Goal: Information Seeking & Learning: Understand process/instructions

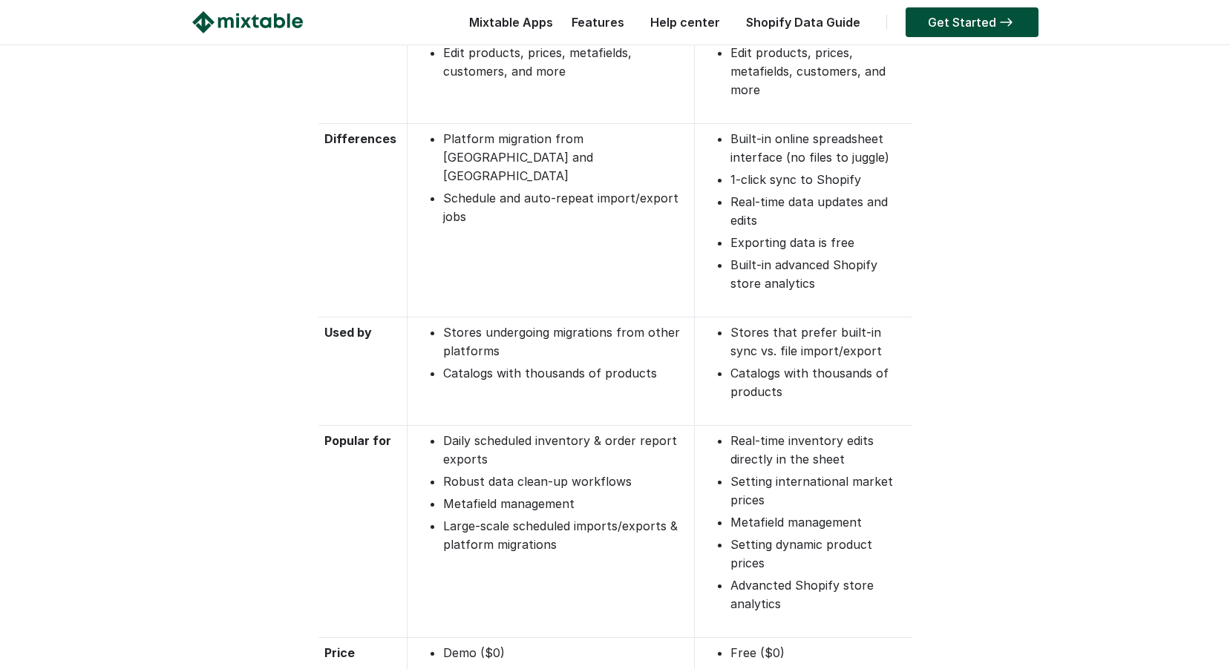
drag, startPoint x: 182, startPoint y: 206, endPoint x: 180, endPoint y: 231, distance: 25.3
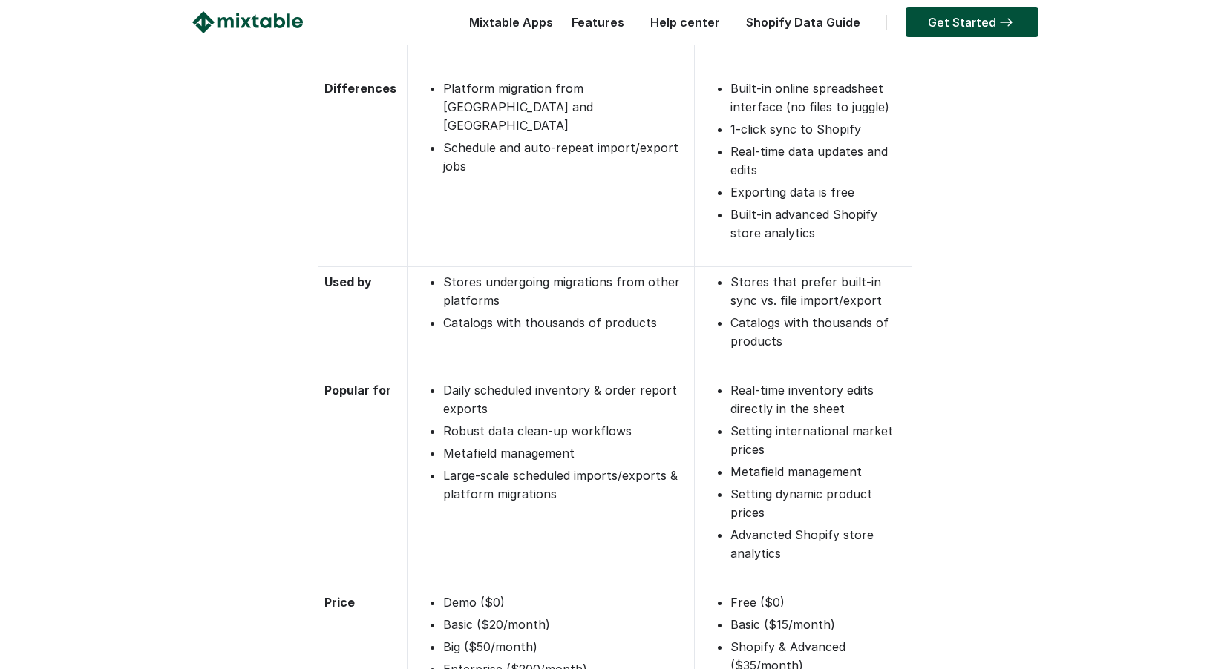
scroll to position [488, 0]
drag, startPoint x: 184, startPoint y: 233, endPoint x: 183, endPoint y: 246, distance: 13.4
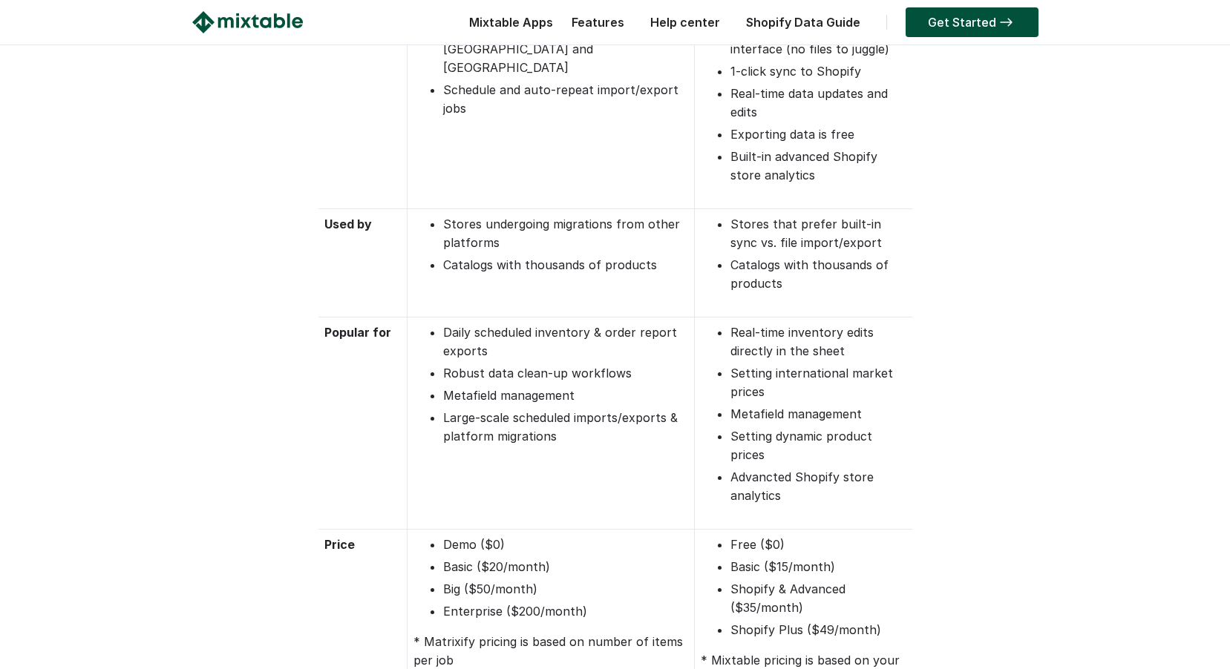
drag, startPoint x: 152, startPoint y: 177, endPoint x: 155, endPoint y: 192, distance: 15.1
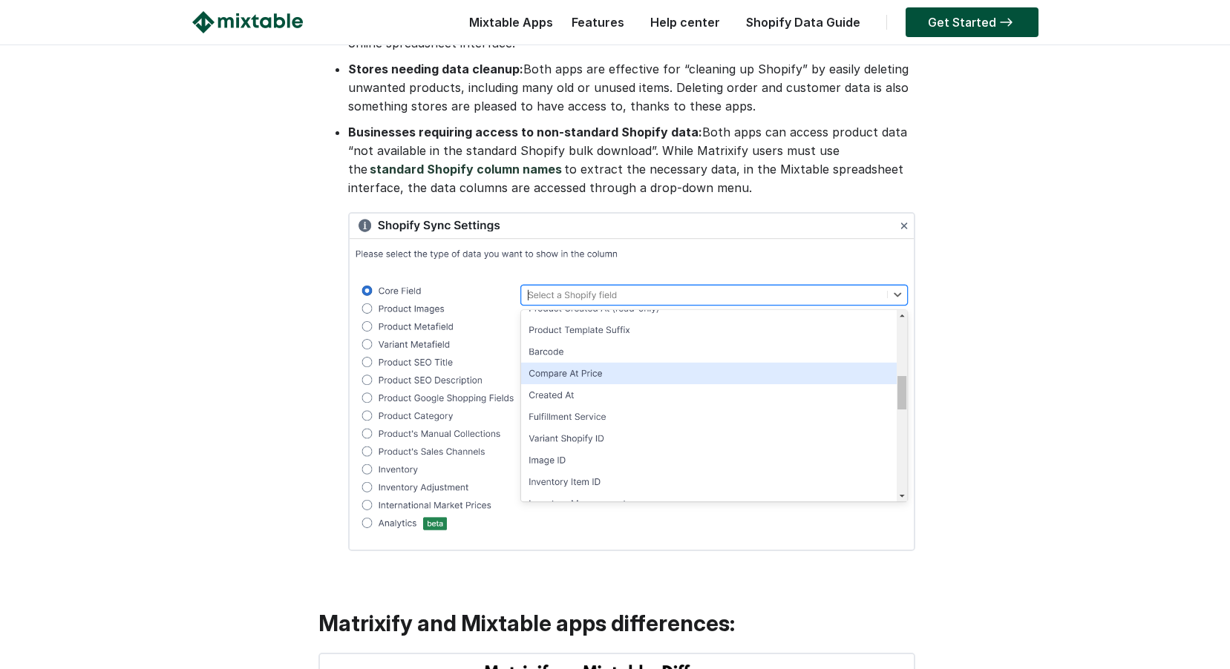
scroll to position [1811, 0]
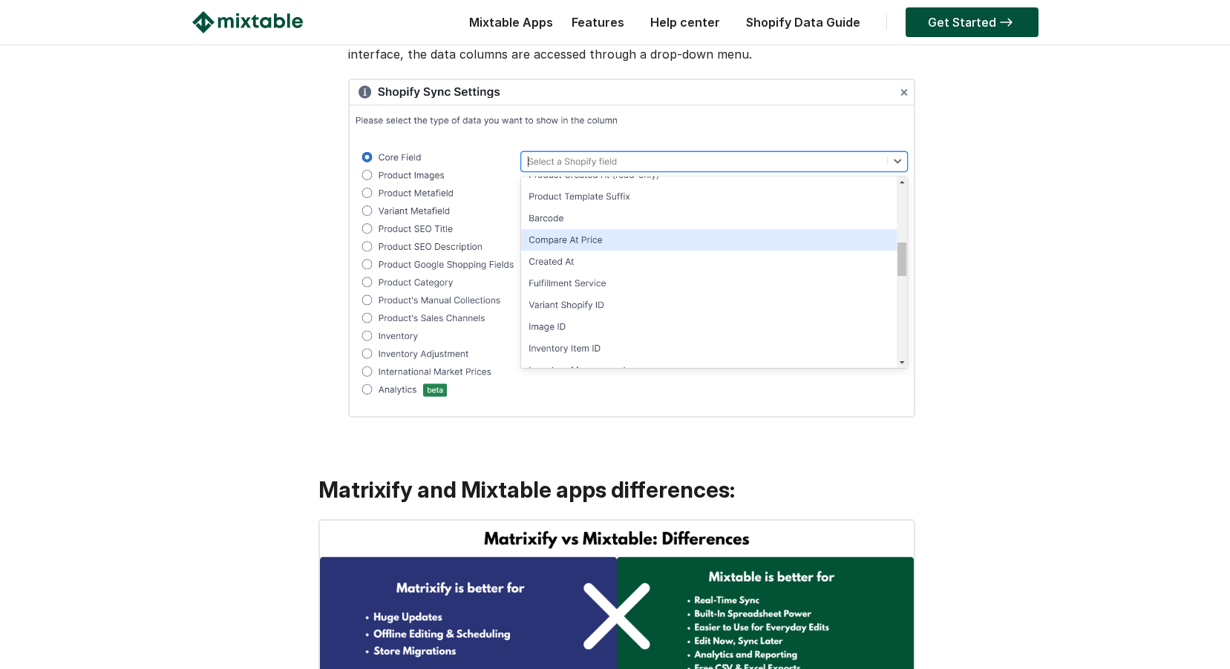
drag, startPoint x: 126, startPoint y: 139, endPoint x: 128, endPoint y: 232, distance: 92.0
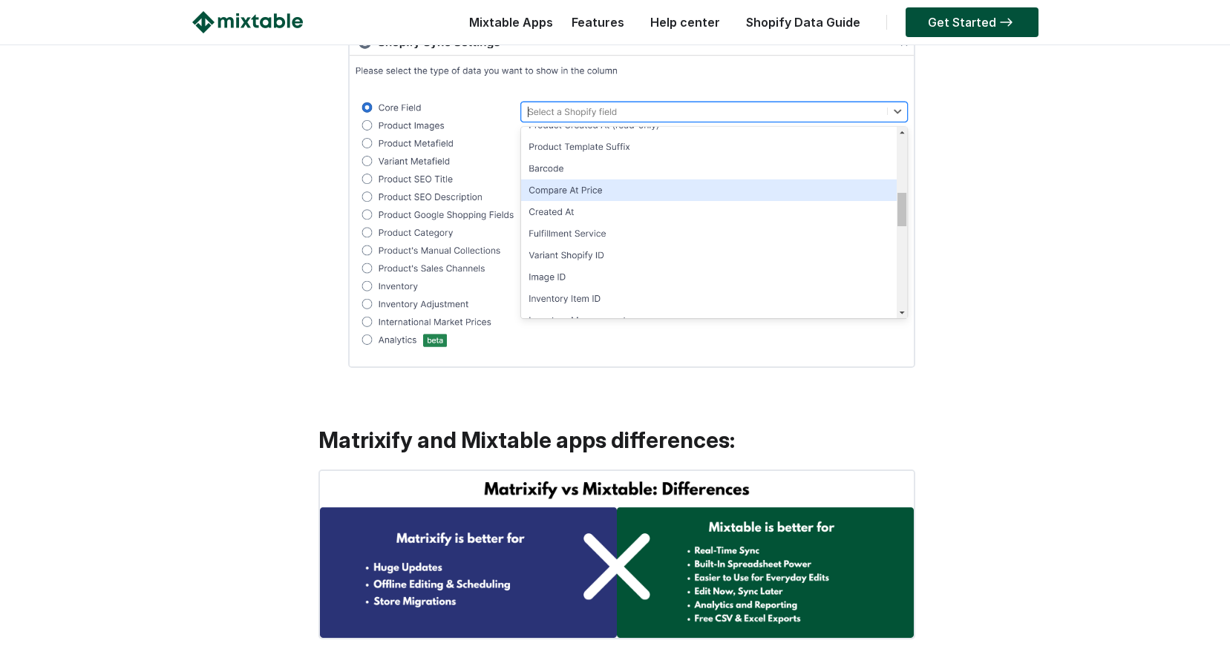
scroll to position [1885, 0]
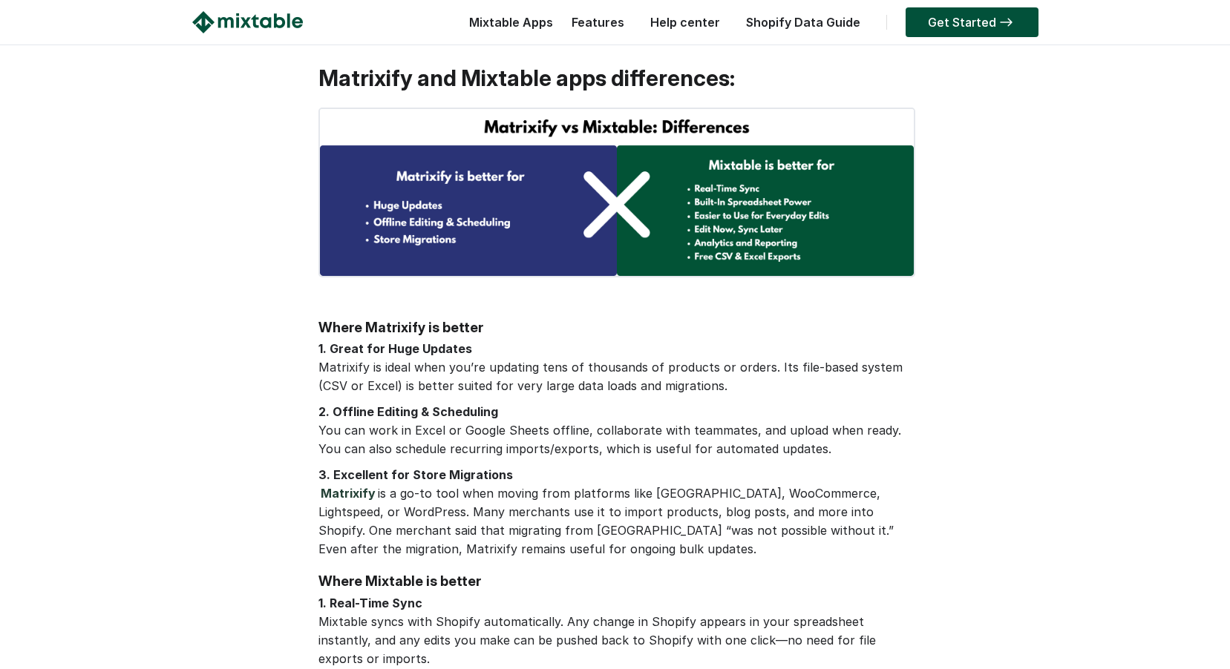
drag, startPoint x: 103, startPoint y: 183, endPoint x: 121, endPoint y: 200, distance: 24.2
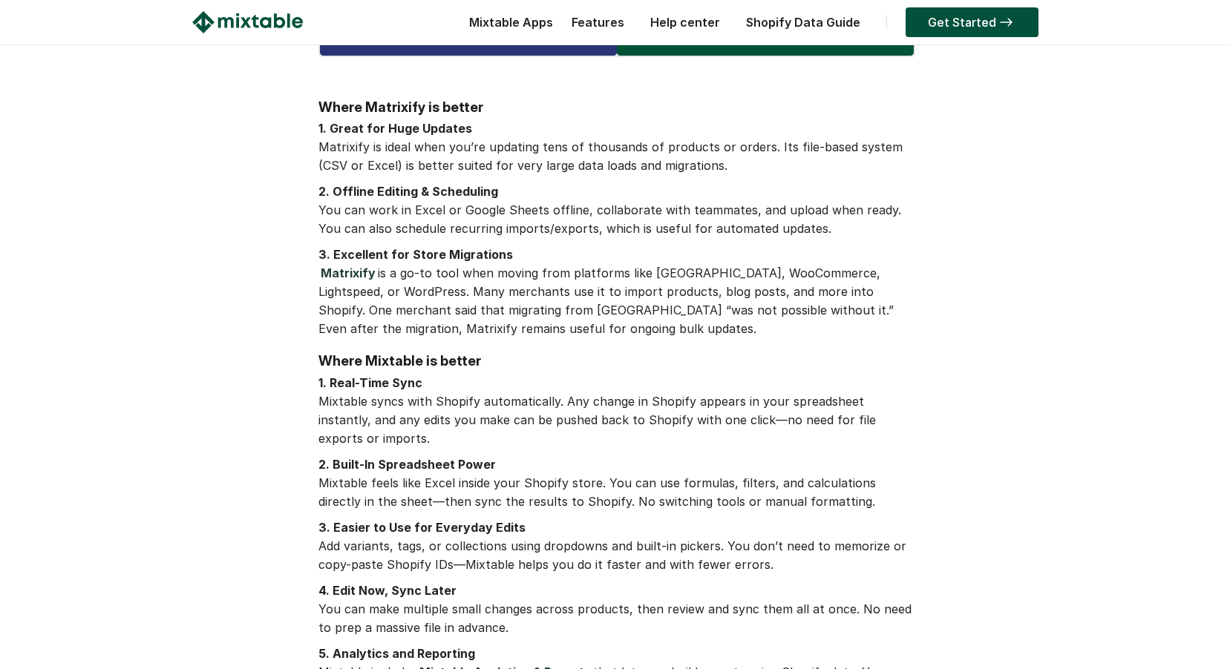
drag, startPoint x: 119, startPoint y: 206, endPoint x: 116, endPoint y: 221, distance: 15.9
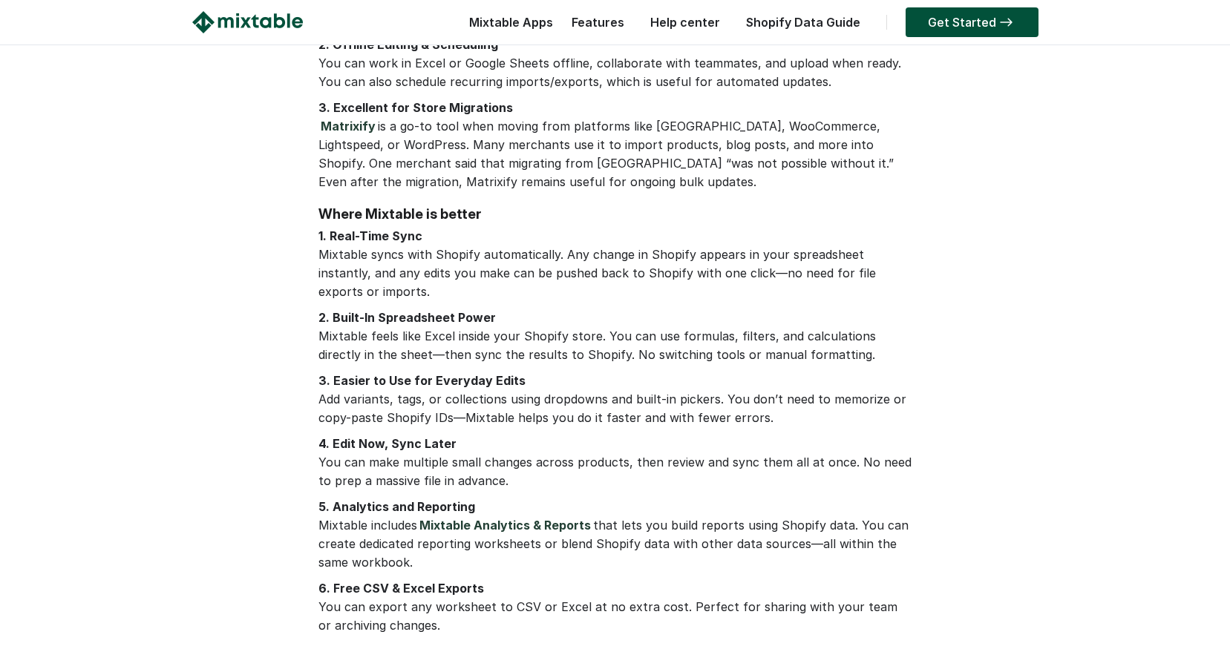
drag, startPoint x: 112, startPoint y: 200, endPoint x: 108, endPoint y: 218, distance: 18.4
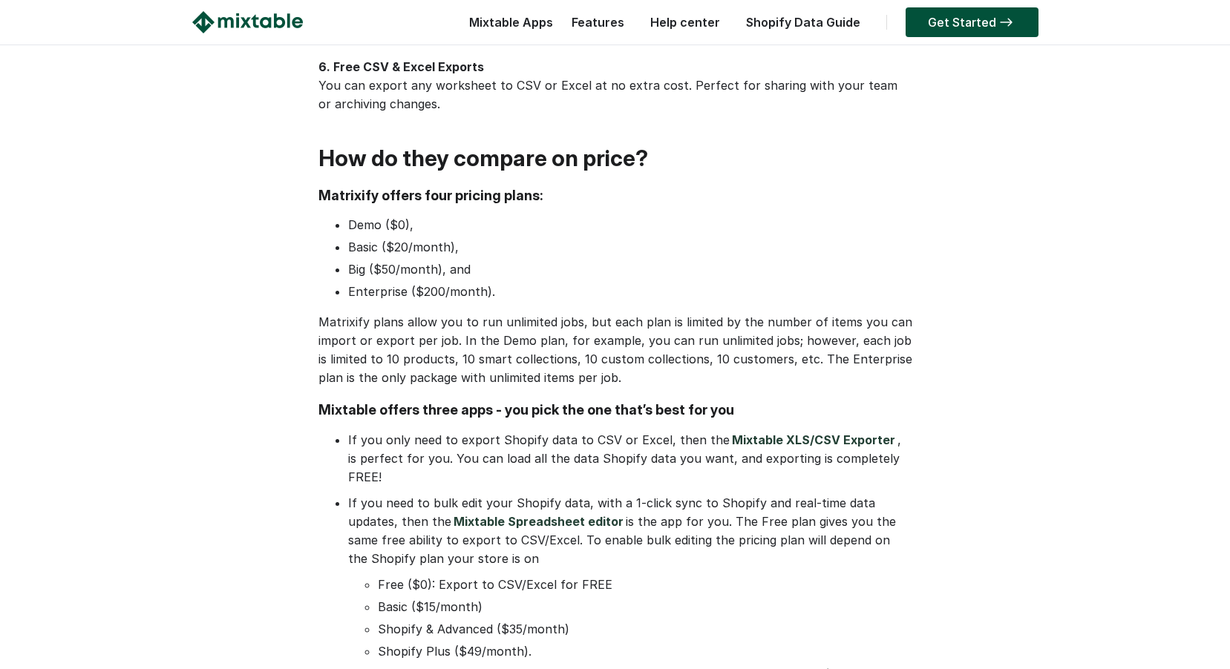
scroll to position [3114, 0]
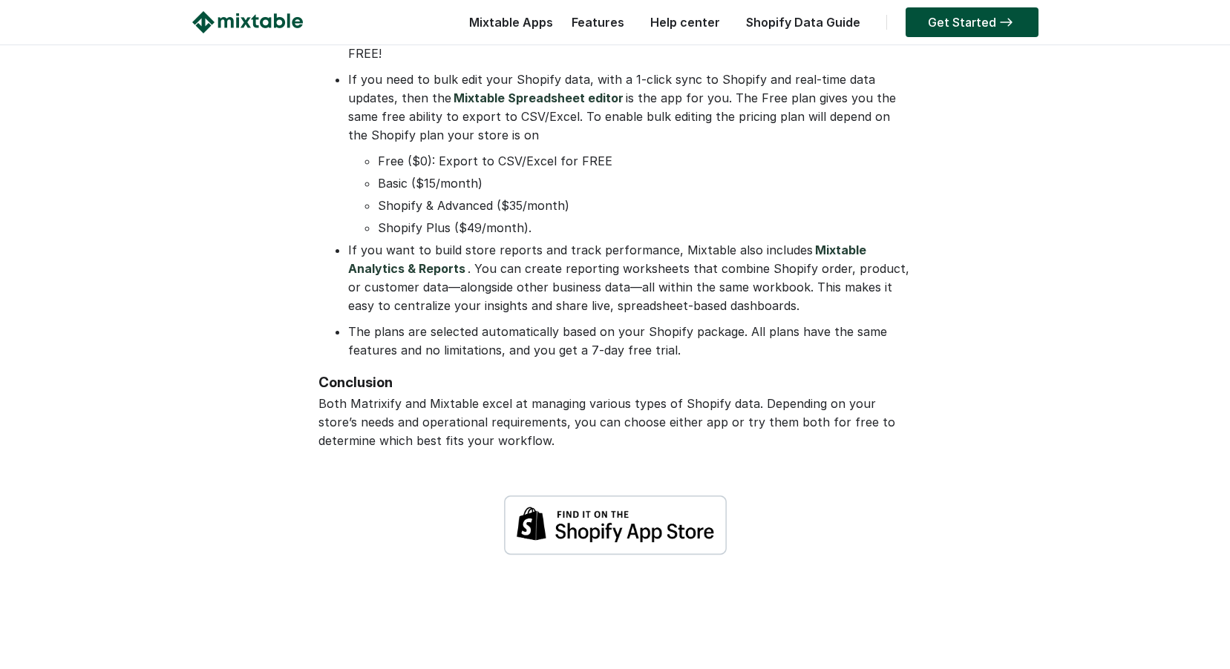
drag, startPoint x: 102, startPoint y: 196, endPoint x: 103, endPoint y: 211, distance: 15.6
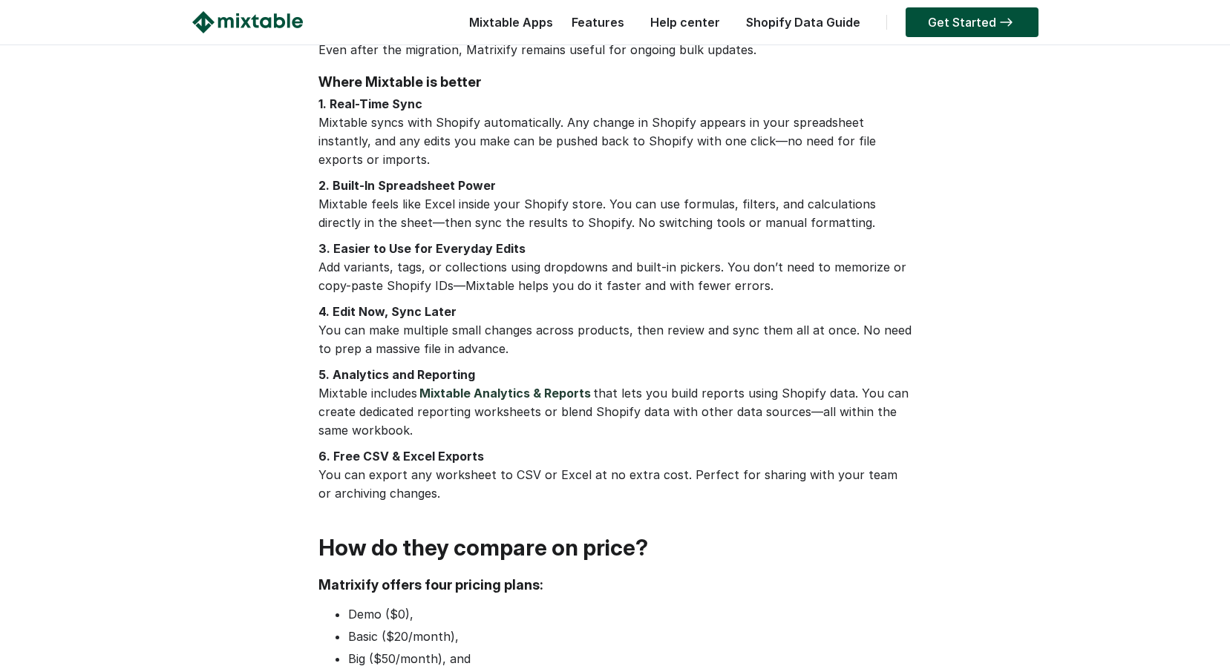
drag, startPoint x: 200, startPoint y: 361, endPoint x: 185, endPoint y: 185, distance: 176.5
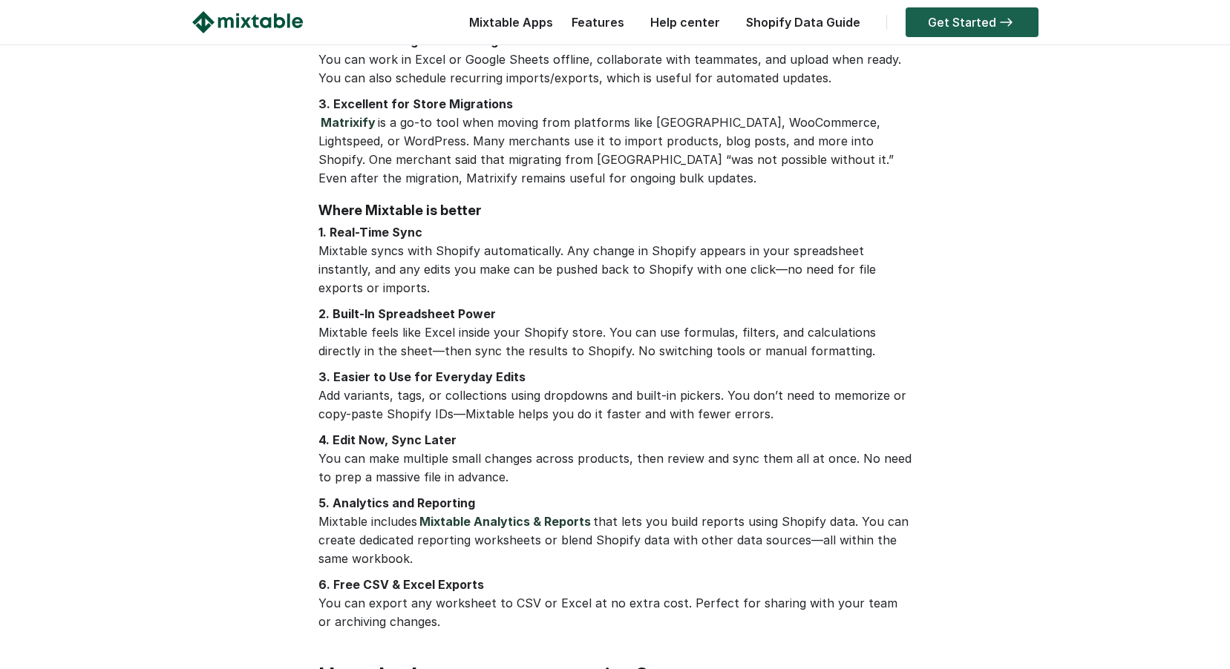
click at [966, 19] on link "Get Started" at bounding box center [971, 22] width 133 height 30
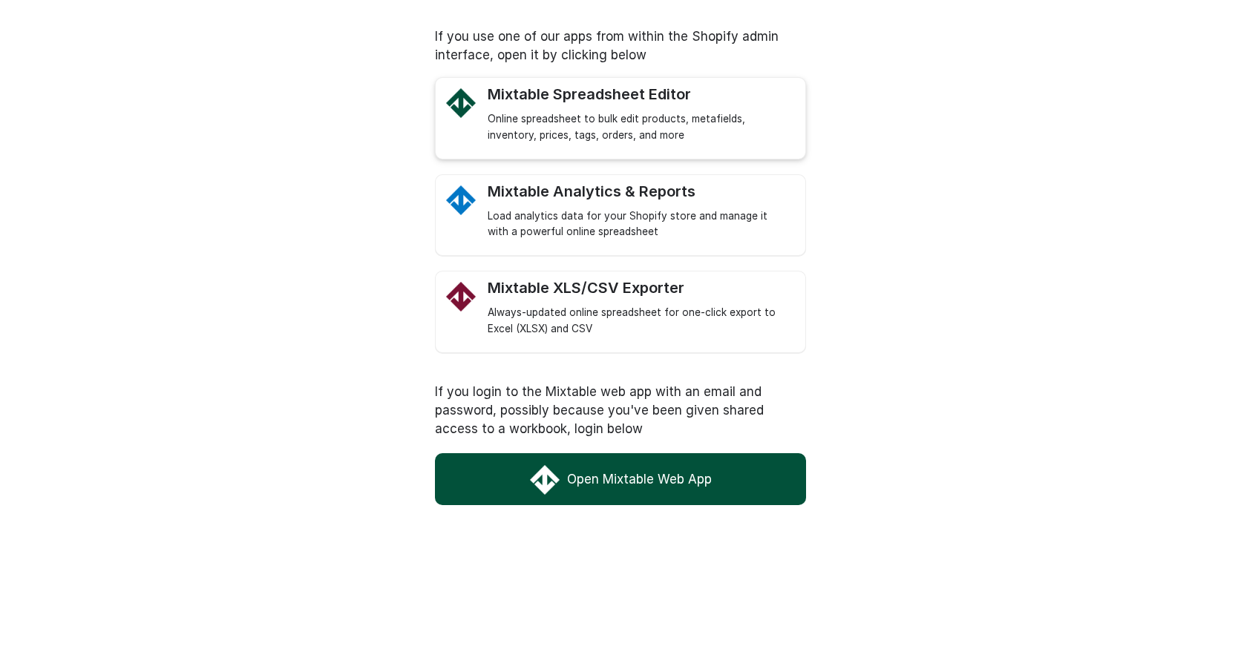
click at [727, 127] on div "Online spreadsheet to bulk edit products, metafields, inventory, prices, tags, …" at bounding box center [639, 127] width 303 height 33
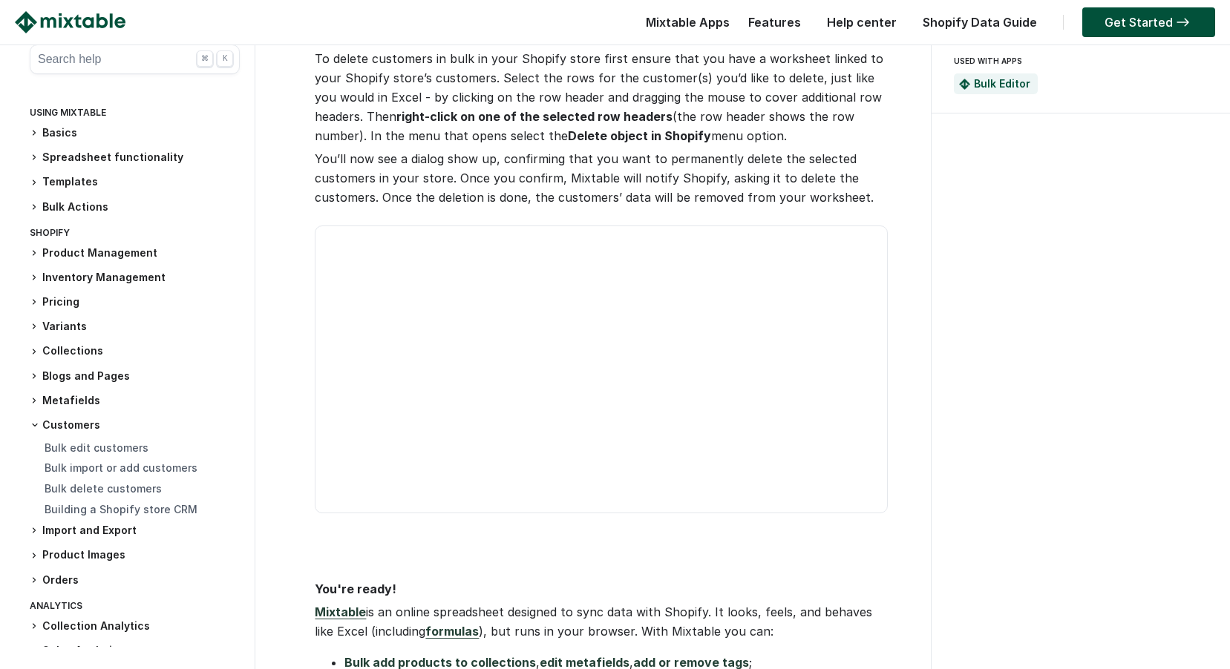
scroll to position [148, 0]
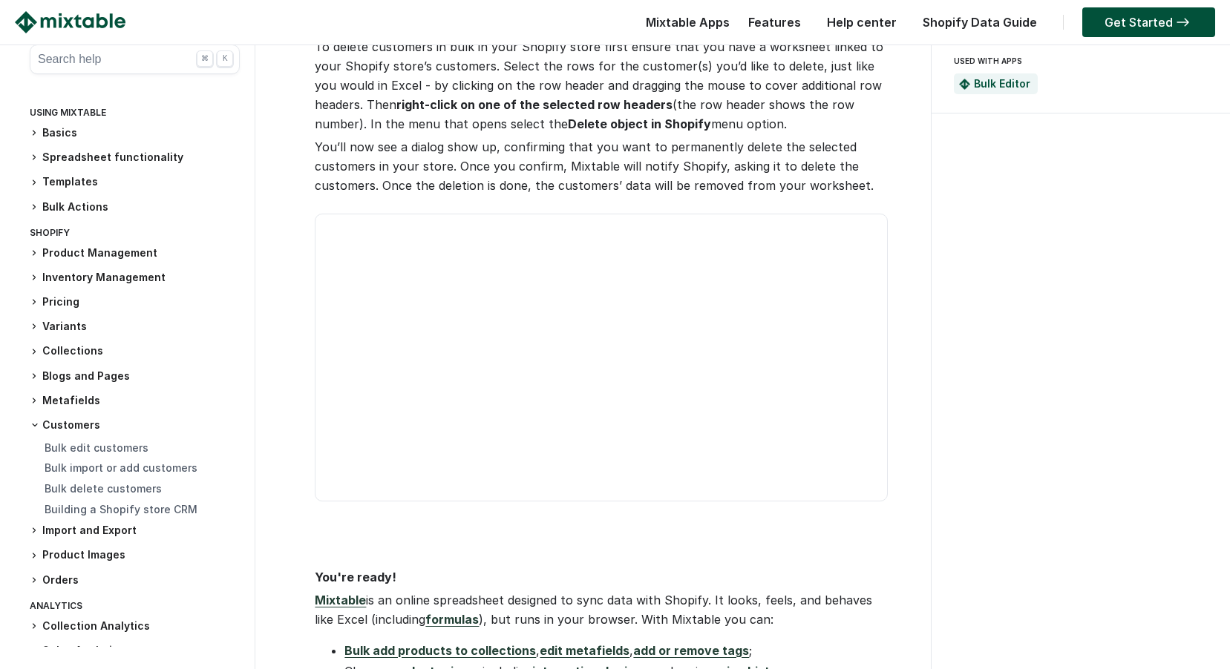
click at [929, 255] on div "Search help ⌘ K Using Mixtable Basics Using Mixtable to manage your store Bulk …" at bounding box center [615, 502] width 1200 height 1212
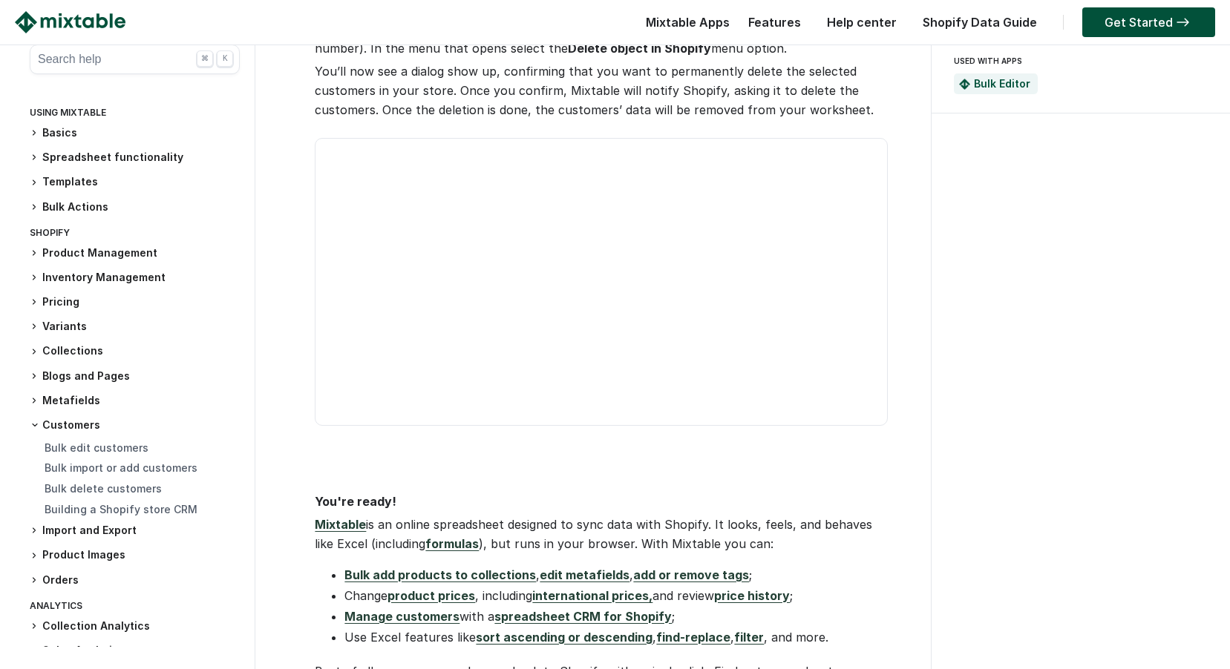
scroll to position [223, 0]
click at [33, 205] on icon at bounding box center [34, 207] width 9 height 9
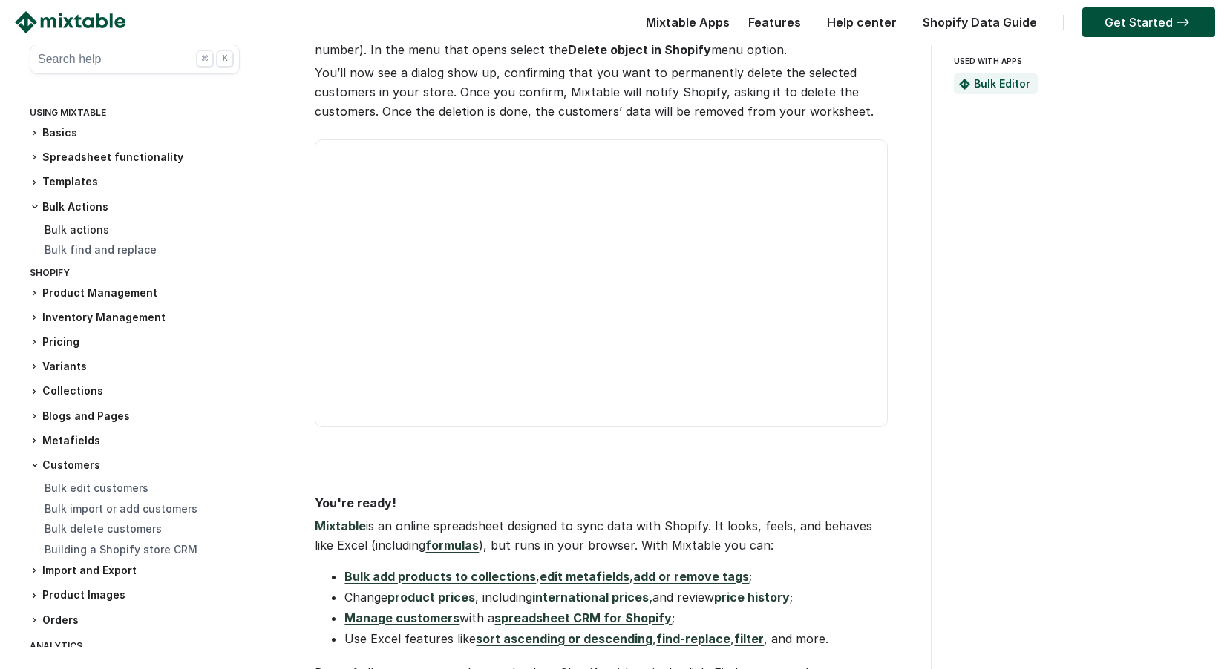
click at [53, 224] on link "Bulk actions" at bounding box center [77, 229] width 65 height 13
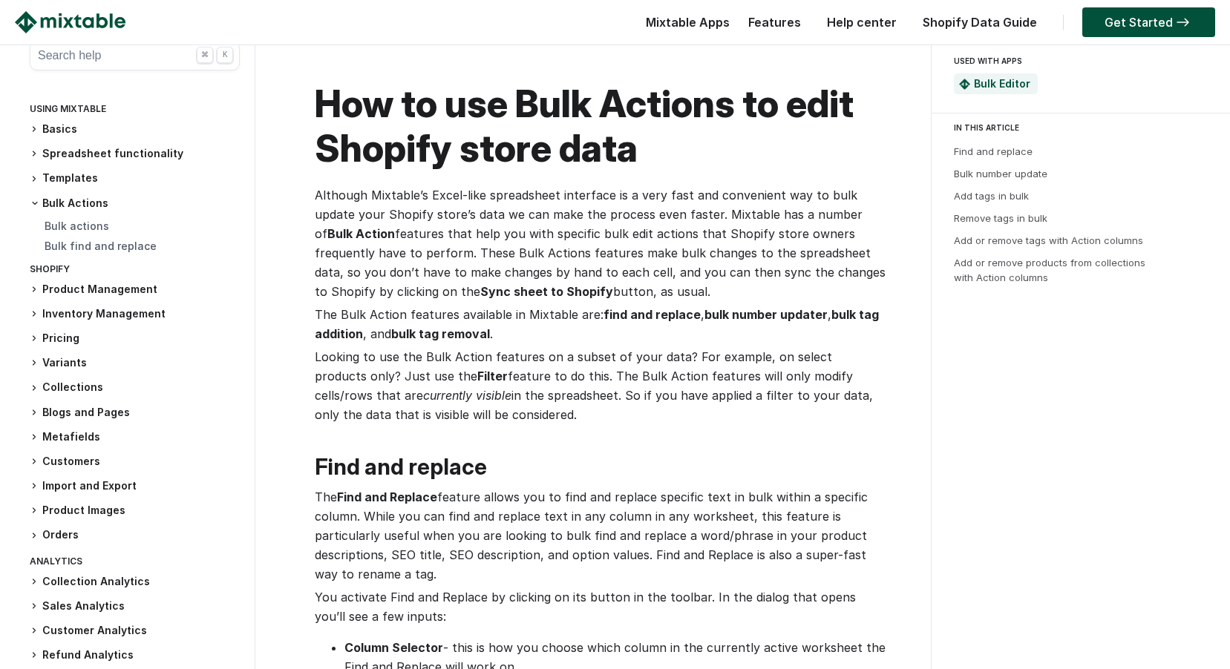
scroll to position [74, 0]
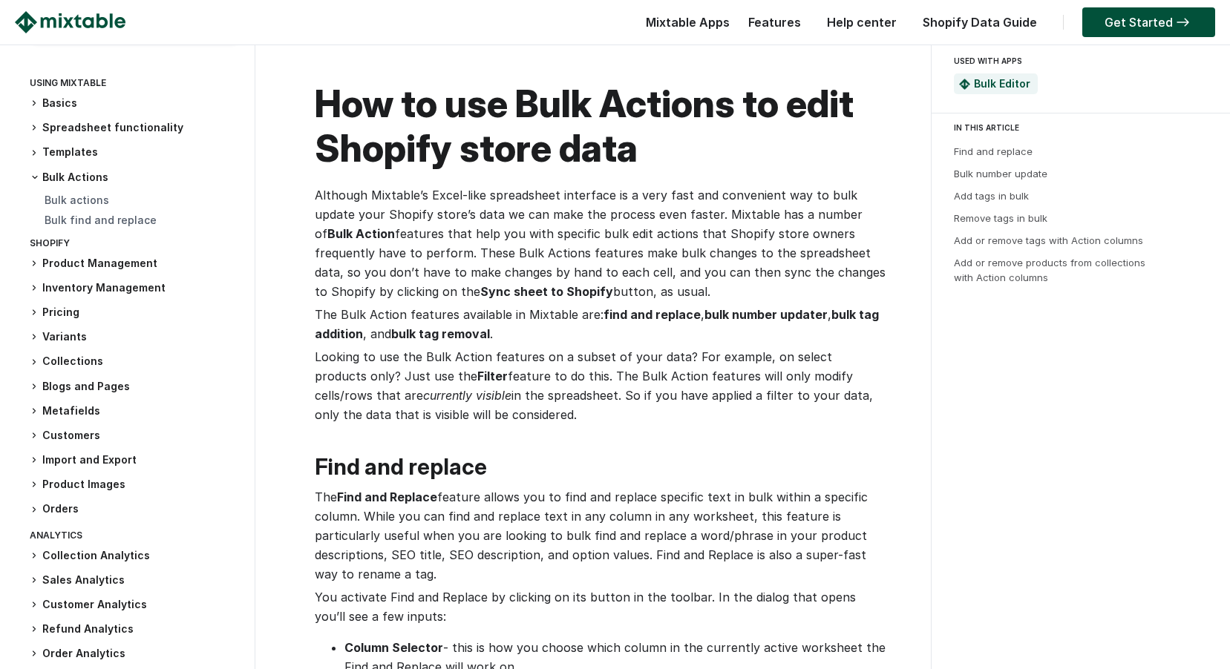
click at [100, 463] on h3 "Import and Export" at bounding box center [135, 461] width 210 height 16
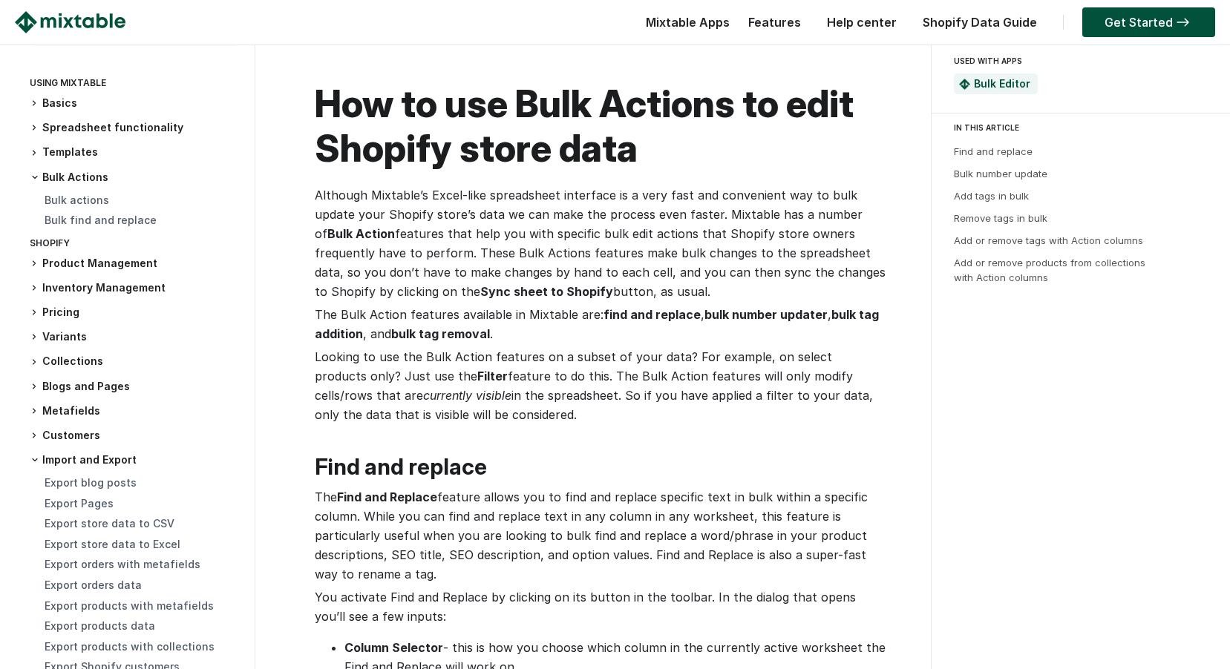
click at [70, 430] on h3 "Customers" at bounding box center [135, 436] width 210 height 16
click at [119, 454] on link "Bulk edit customers" at bounding box center [97, 458] width 104 height 13
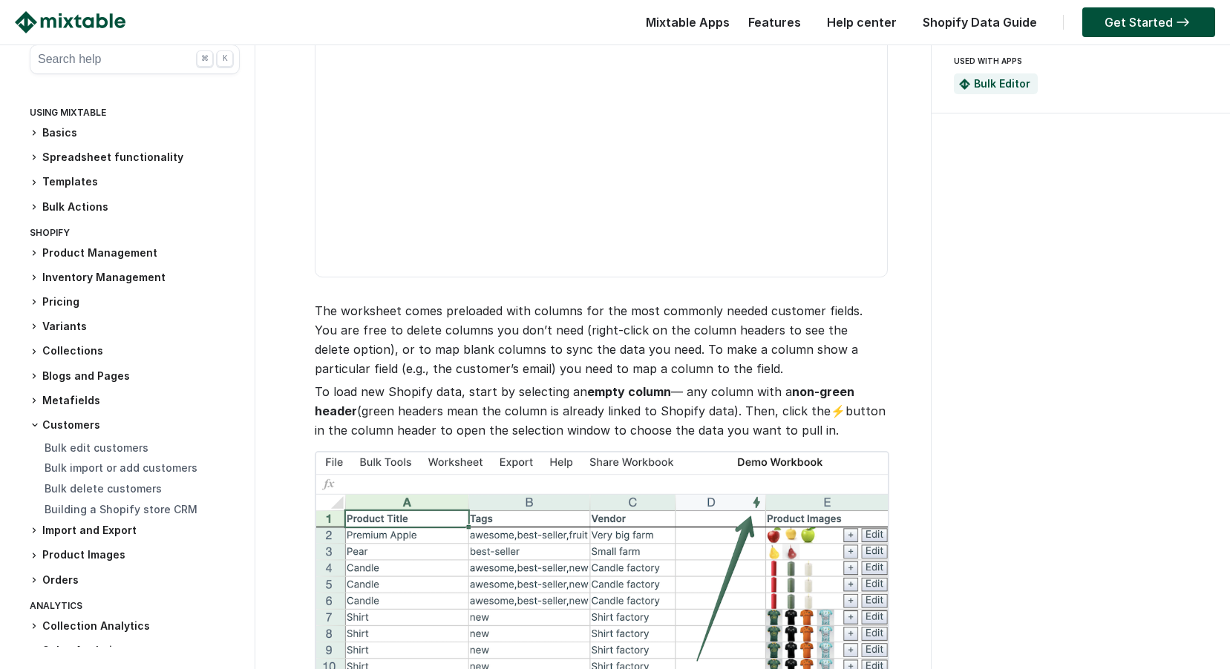
scroll to position [371, 0]
